Goal: Navigation & Orientation: Find specific page/section

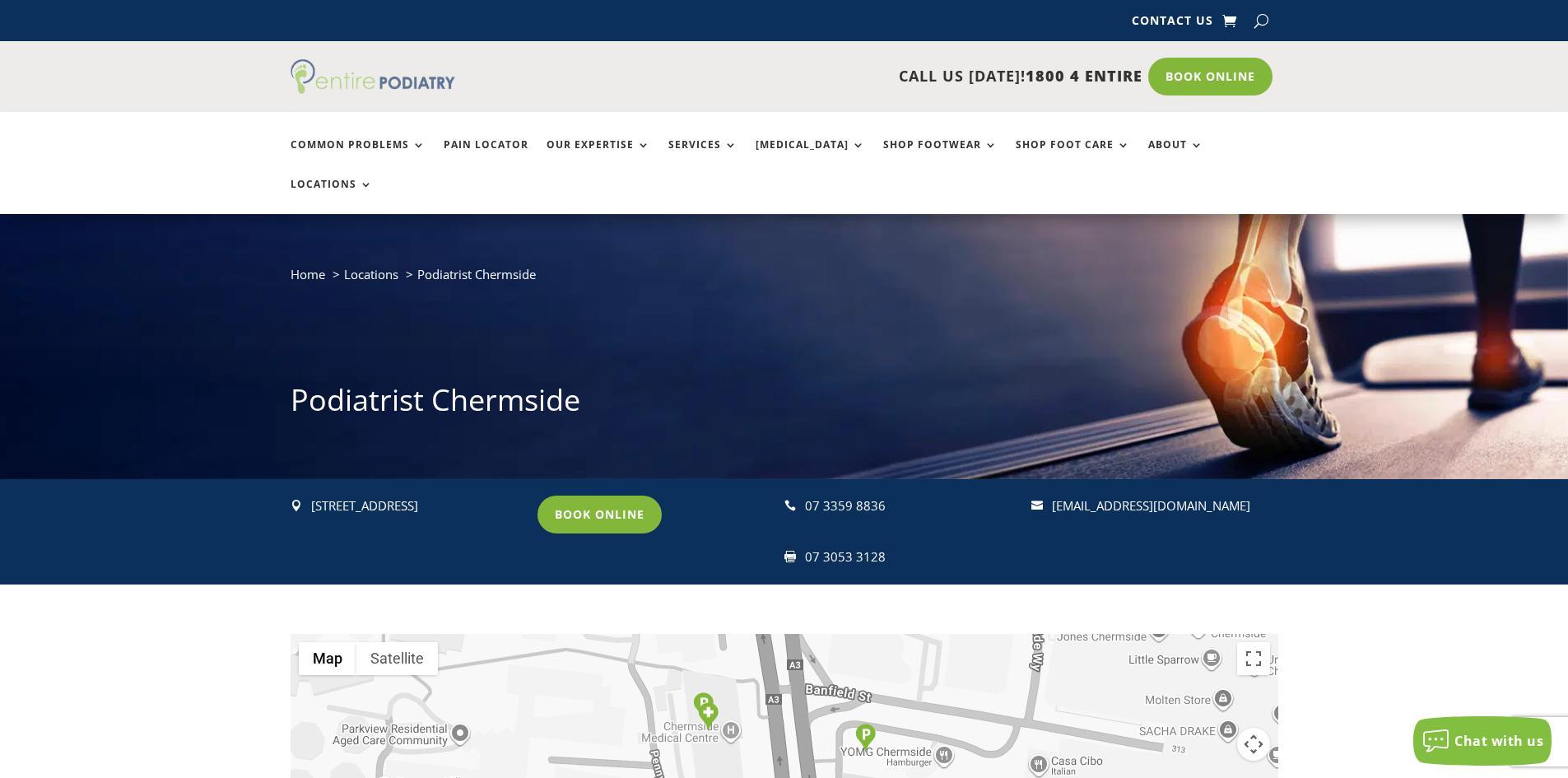
click at [372, 79] on img at bounding box center [373, 76] width 165 height 34
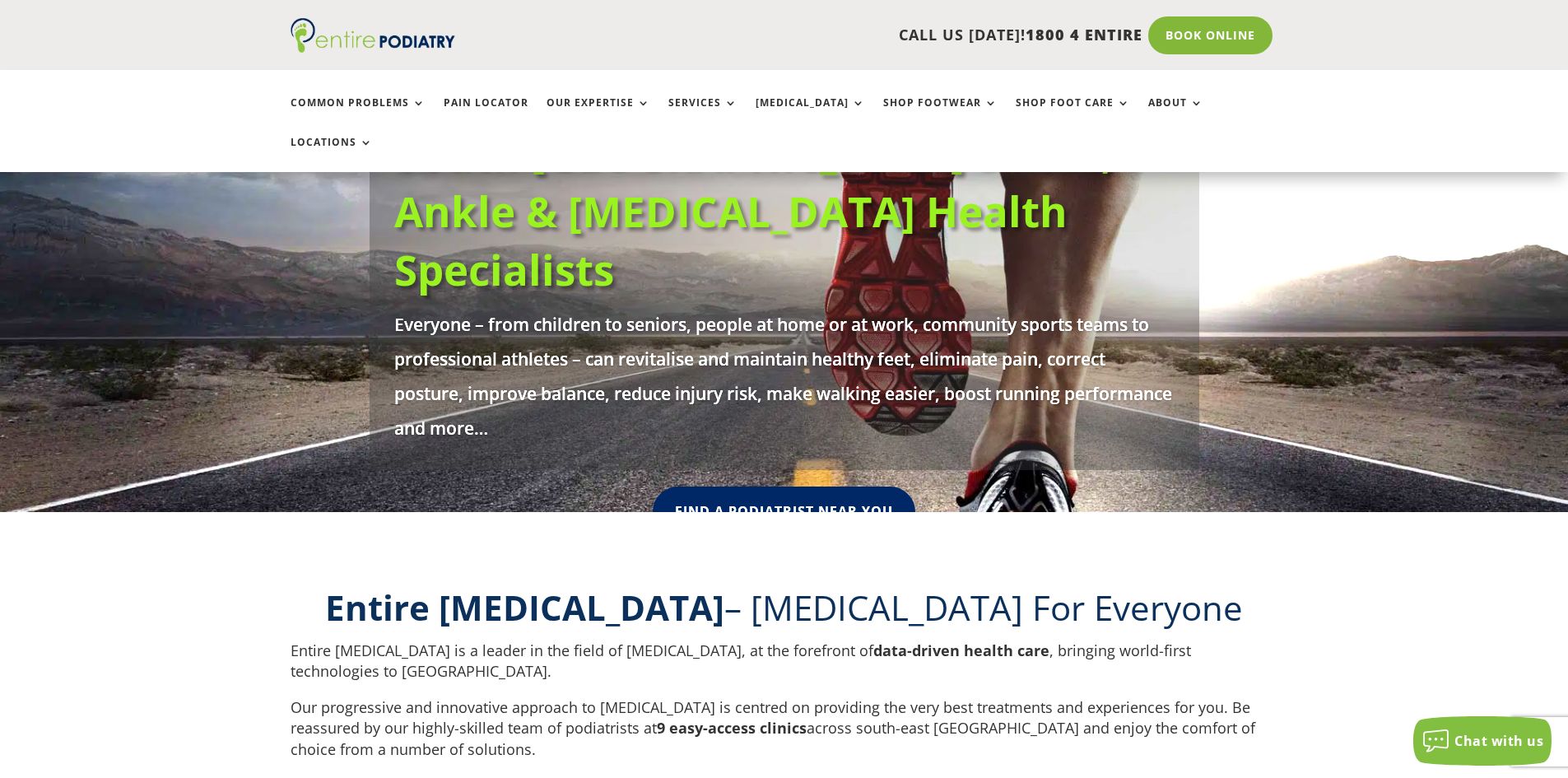
scroll to position [198, 0]
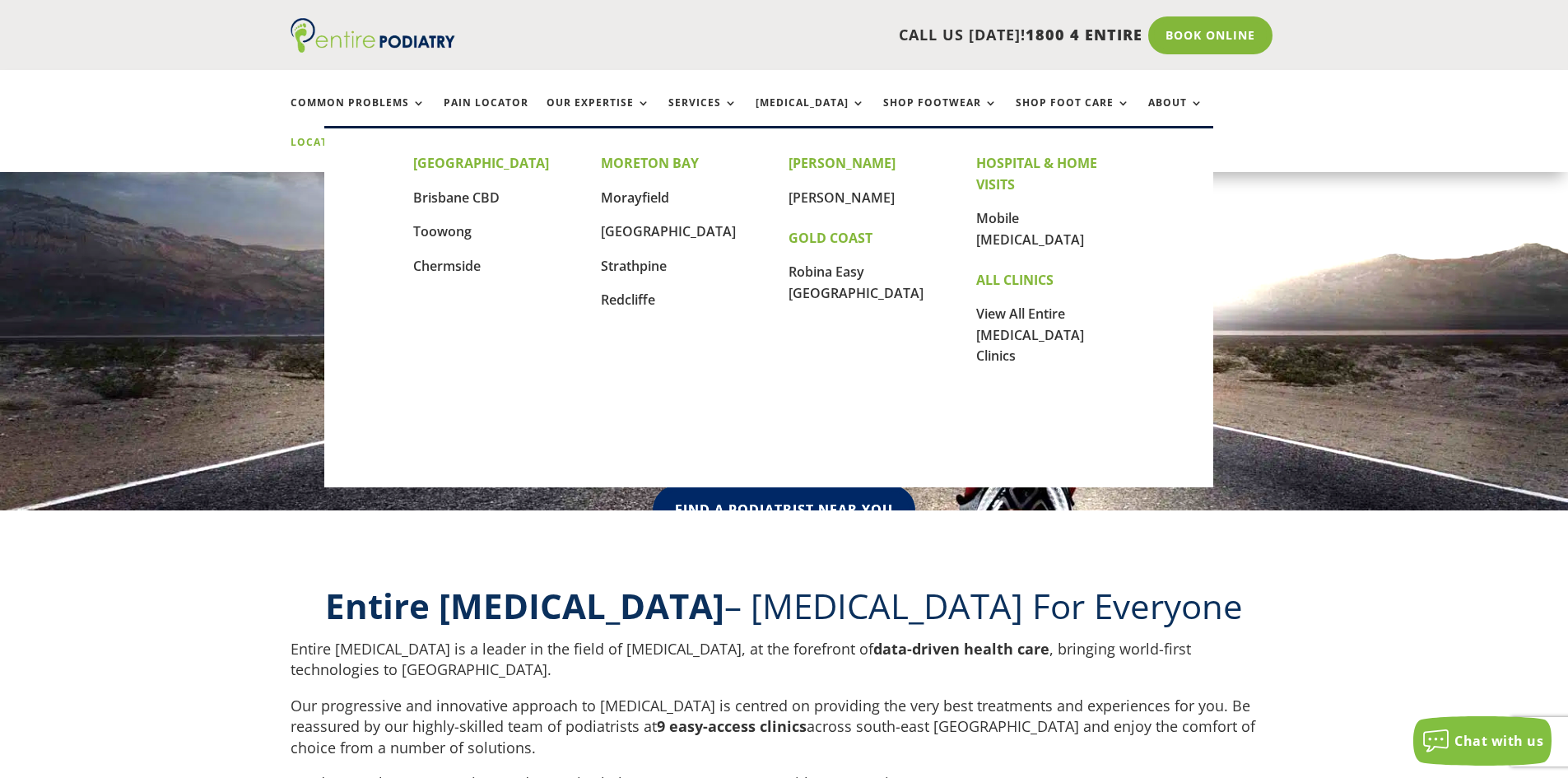
click at [373, 137] on link "Locations" at bounding box center [332, 154] width 82 height 35
